Goal: Transaction & Acquisition: Purchase product/service

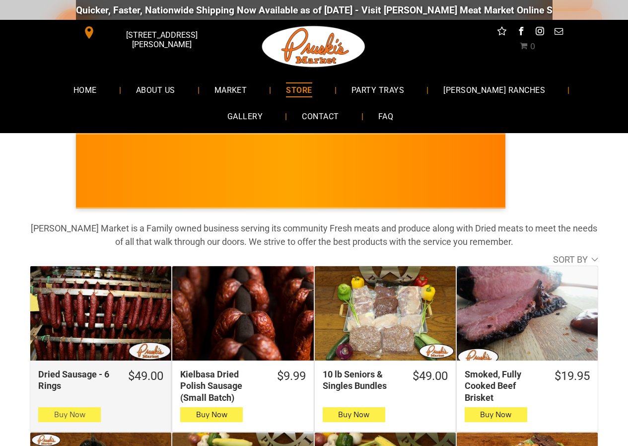
click at [89, 410] on button "Buy Now" at bounding box center [69, 414] width 63 height 15
click at [75, 411] on icon "button" at bounding box center [70, 415] width 10 height 12
click at [80, 410] on button "Buy Now" at bounding box center [69, 414] width 63 height 15
